Goal: Task Accomplishment & Management: Manage account settings

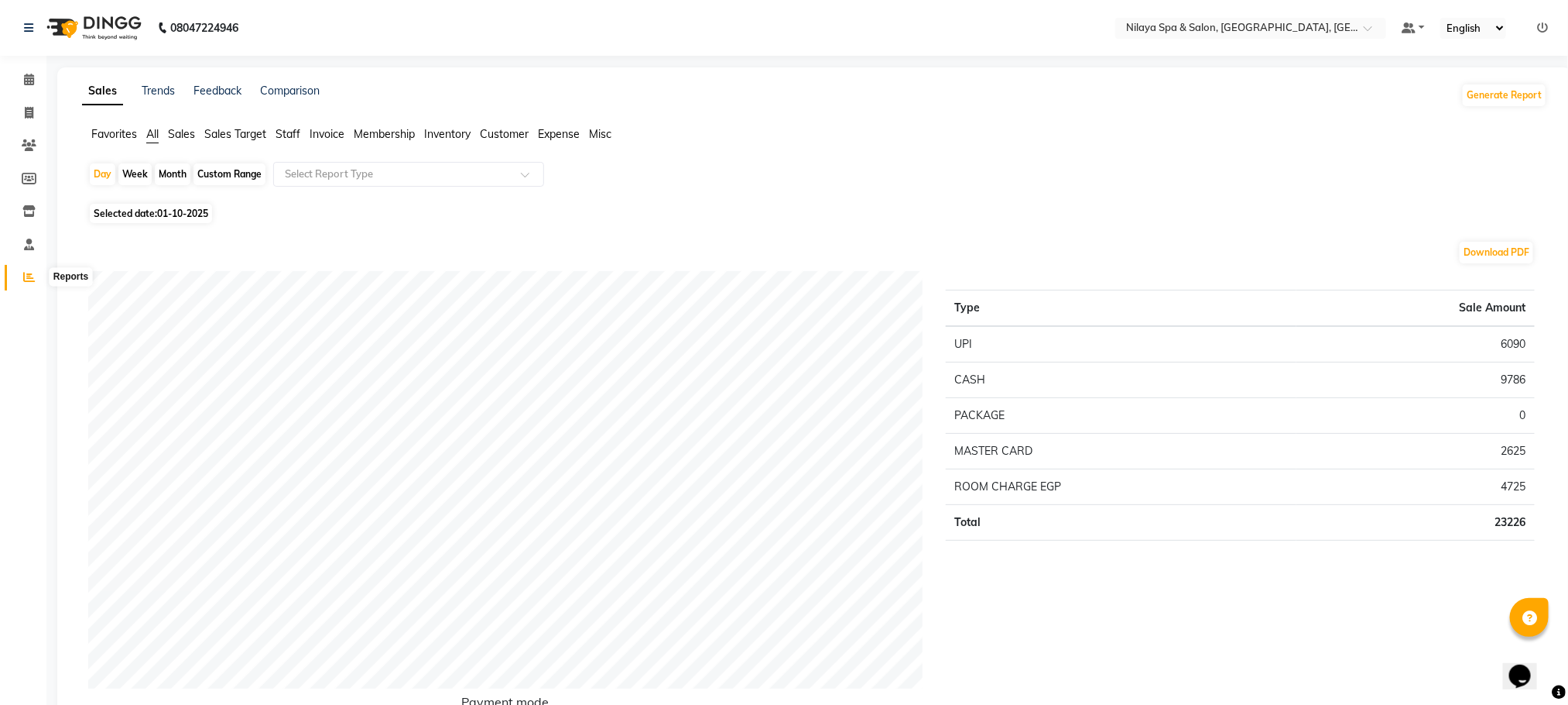
click at [29, 274] on icon at bounding box center [29, 277] width 12 height 12
click at [29, 75] on icon at bounding box center [29, 79] width 10 height 12
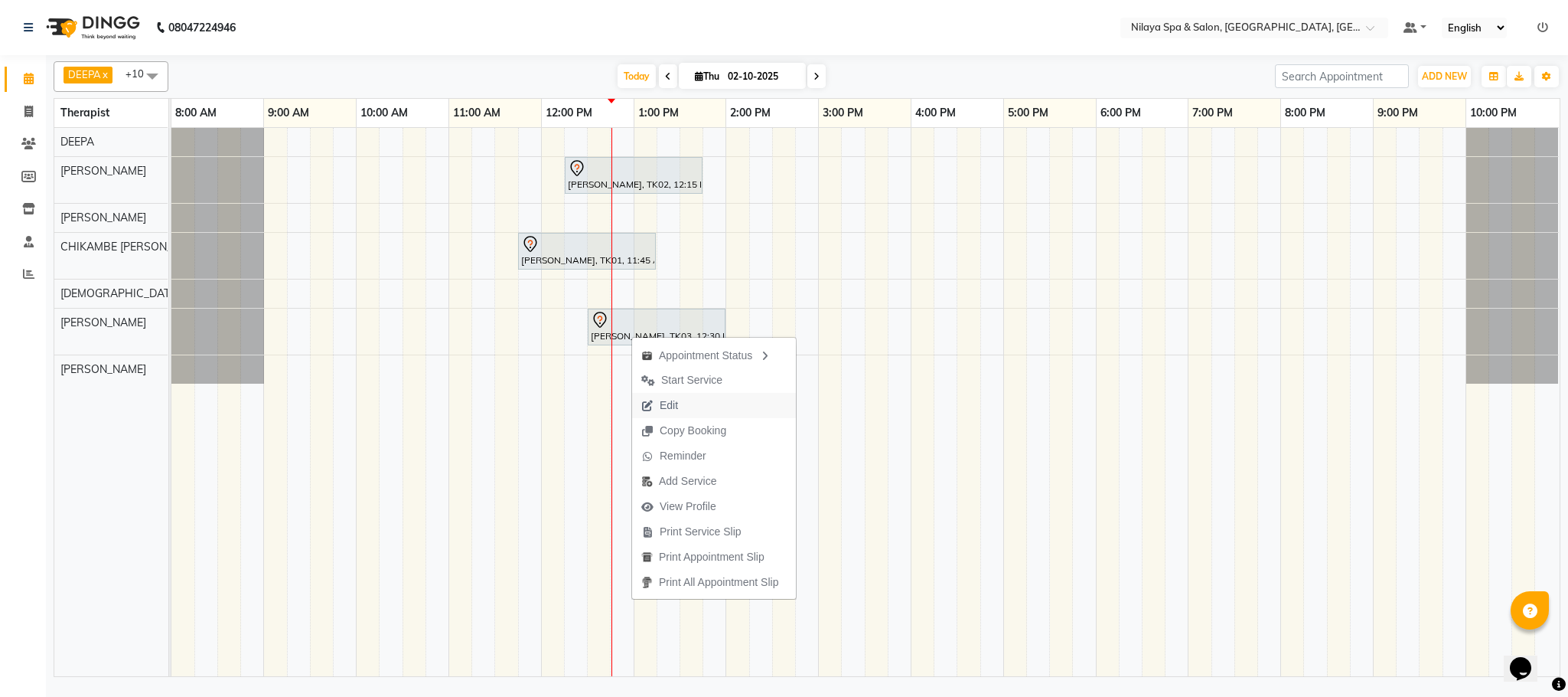
click at [682, 405] on span "Edit" at bounding box center [659, 405] width 55 height 25
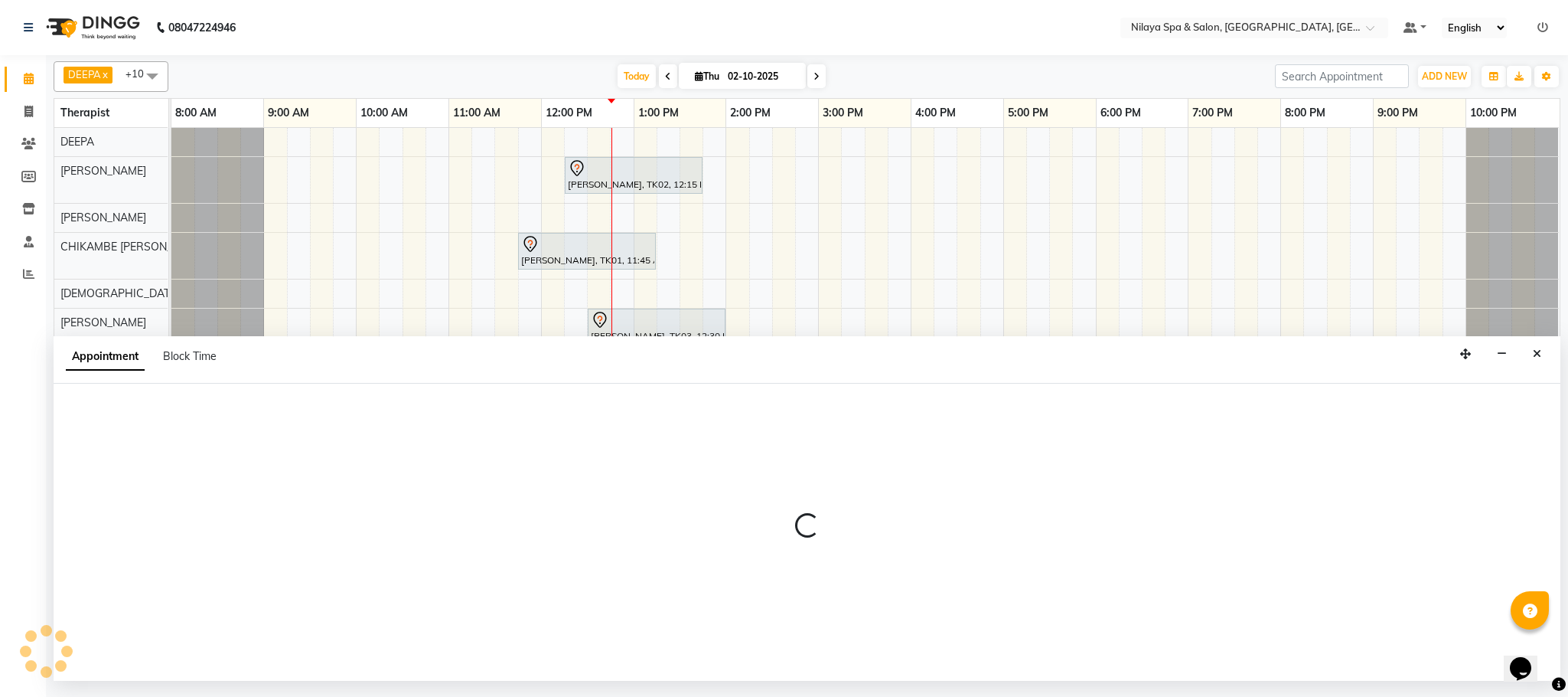
select select "tentative"
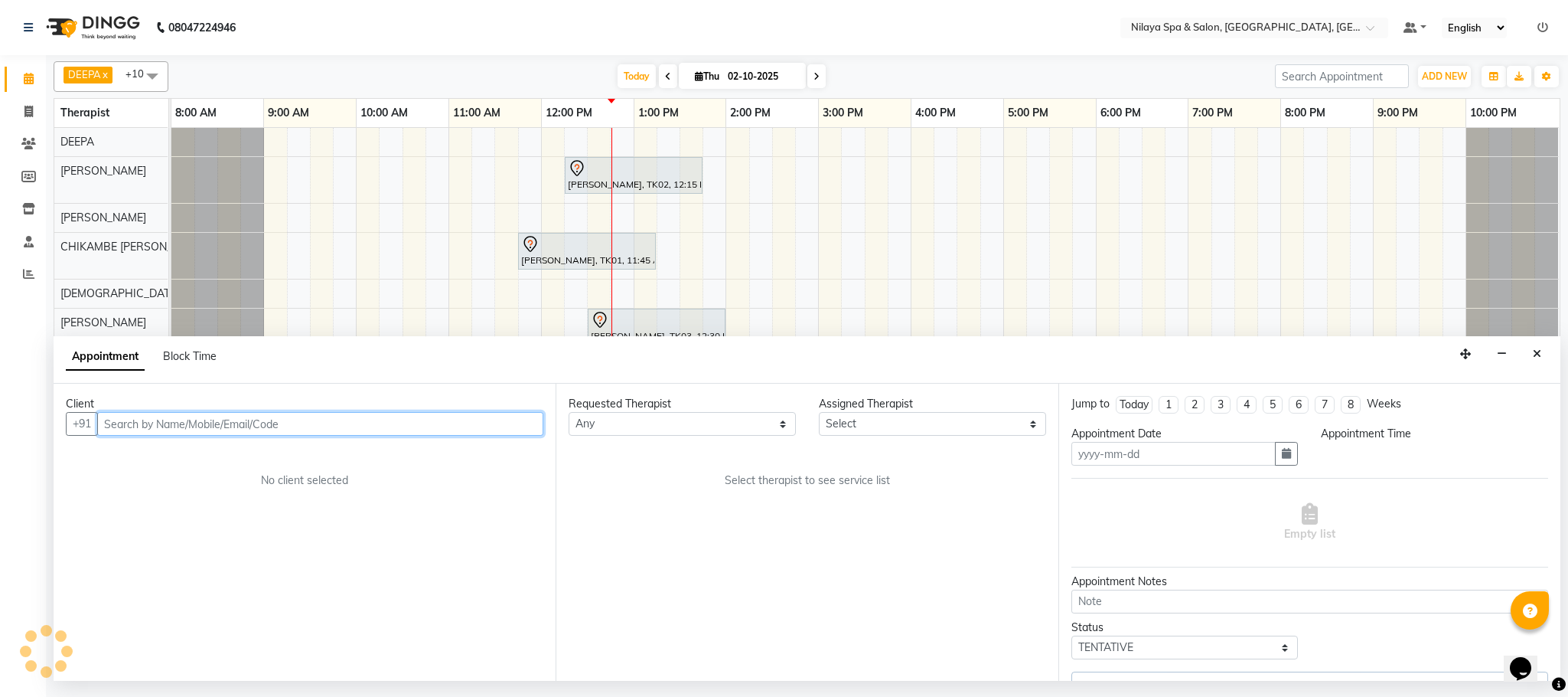
type input "02-10-2025"
select select "88833"
select select "750"
select select
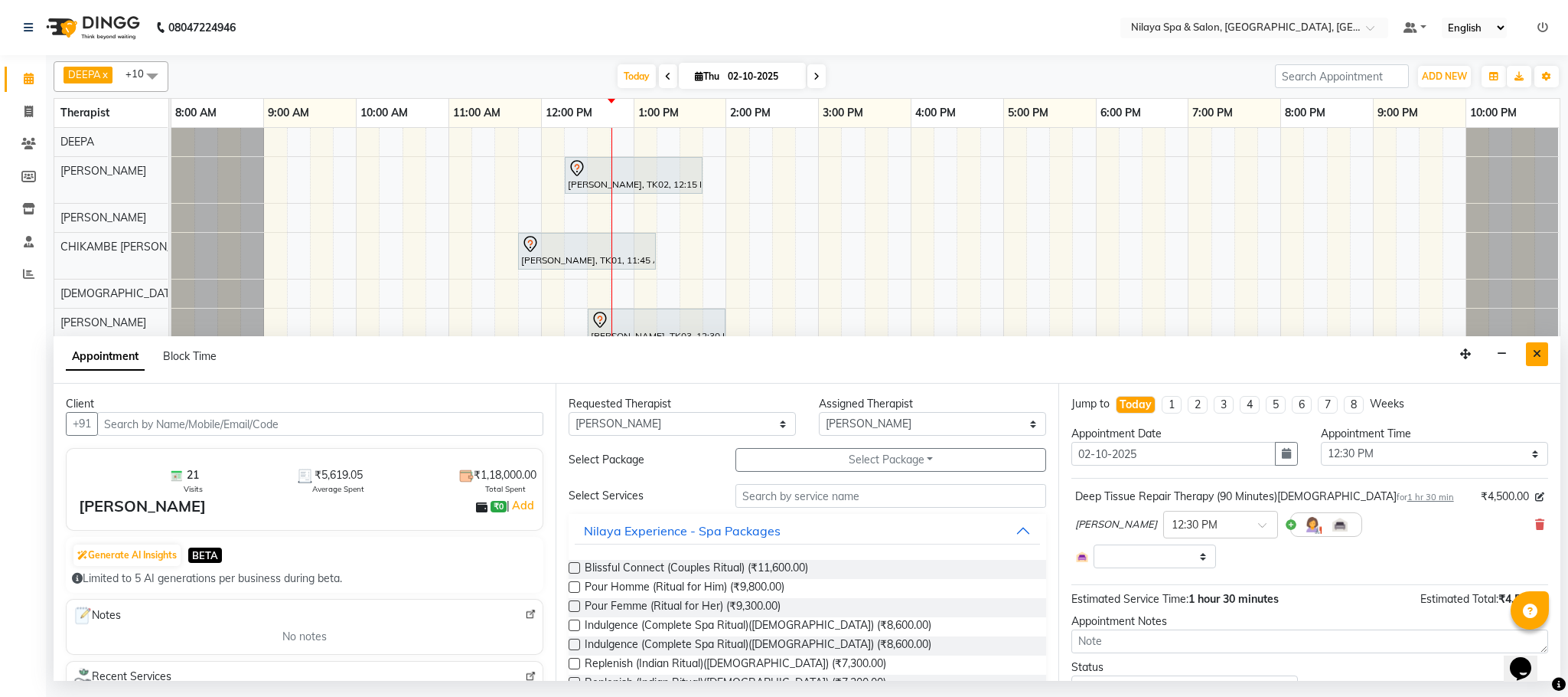
click at [1536, 357] on icon "Close" at bounding box center [1537, 353] width 8 height 11
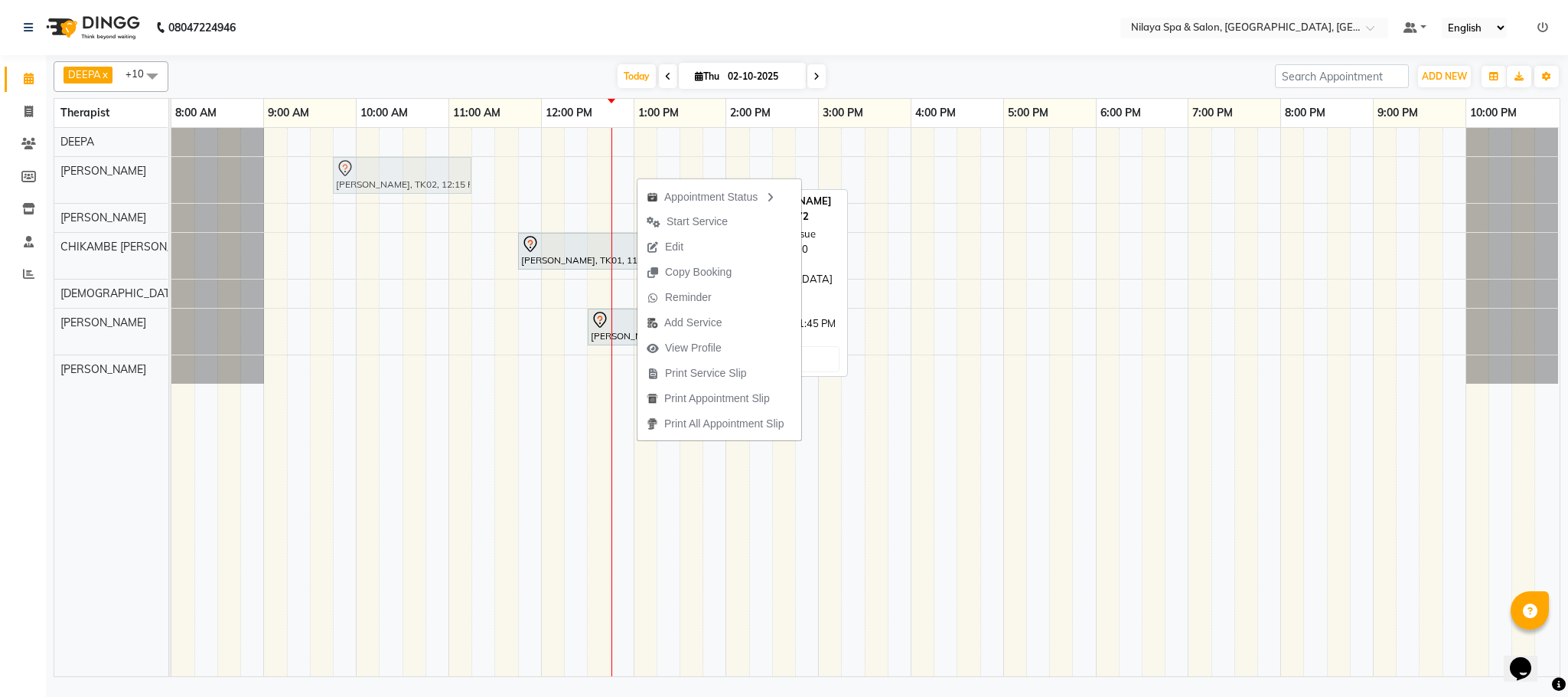
drag, startPoint x: 582, startPoint y: 175, endPoint x: 345, endPoint y: 172, distance: 237.0
click at [171, 172] on div "[PERSON_NAME], TK02, 12:15 PM-01:45 PM, Deep Tissue Repair Therapy (90 Minutes)…" at bounding box center [171, 180] width 0 height 46
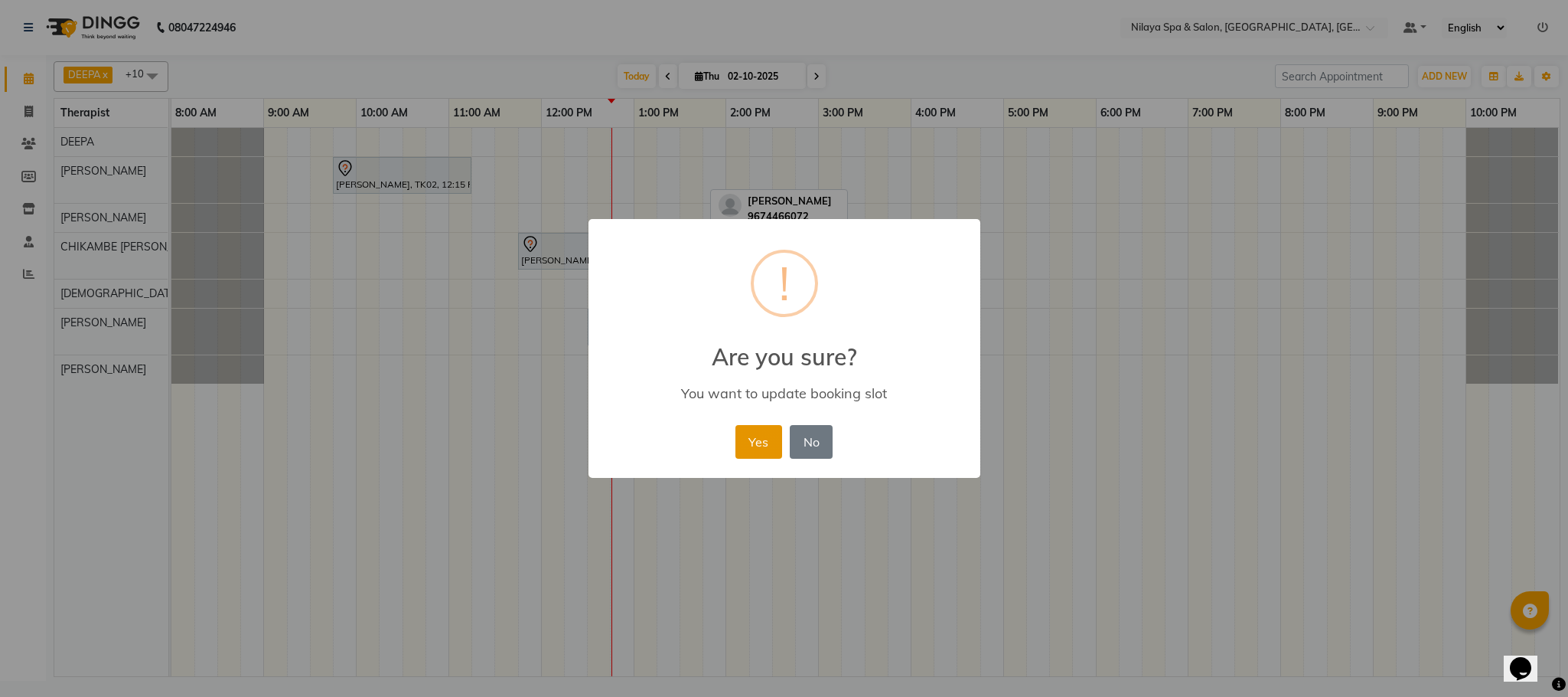
click at [761, 443] on button "Yes" at bounding box center [759, 442] width 47 height 33
